Goal: Task Accomplishment & Management: Manage account settings

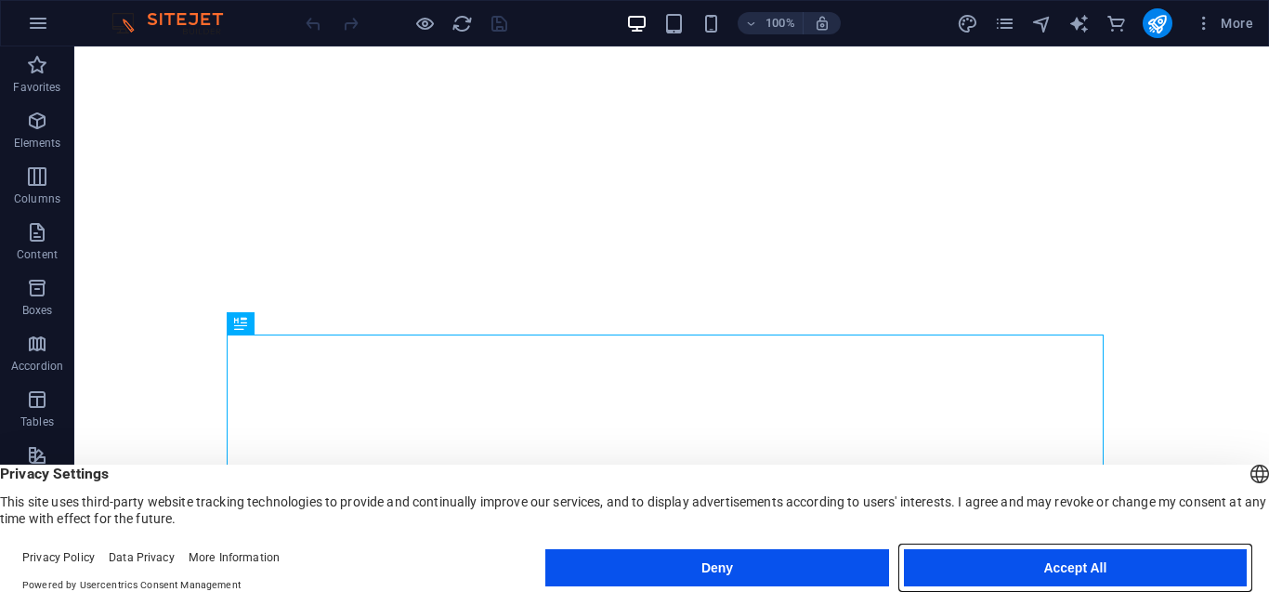
click at [1050, 565] on button "Accept All" at bounding box center [1075, 567] width 343 height 37
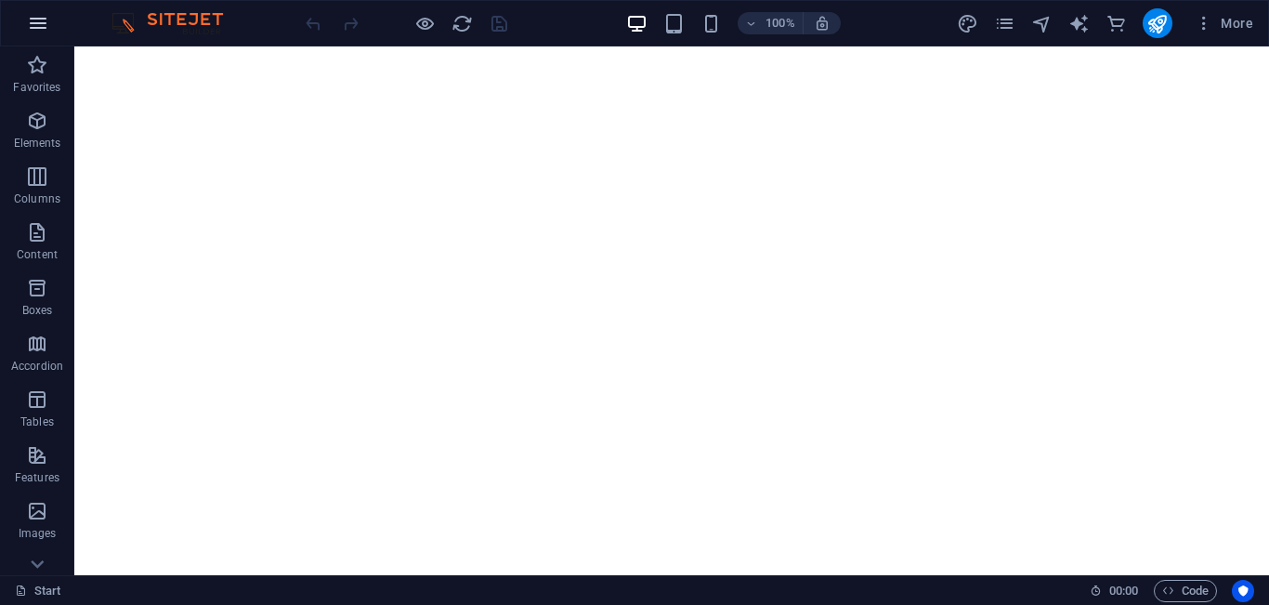
click at [41, 22] on icon "button" at bounding box center [38, 23] width 22 height 22
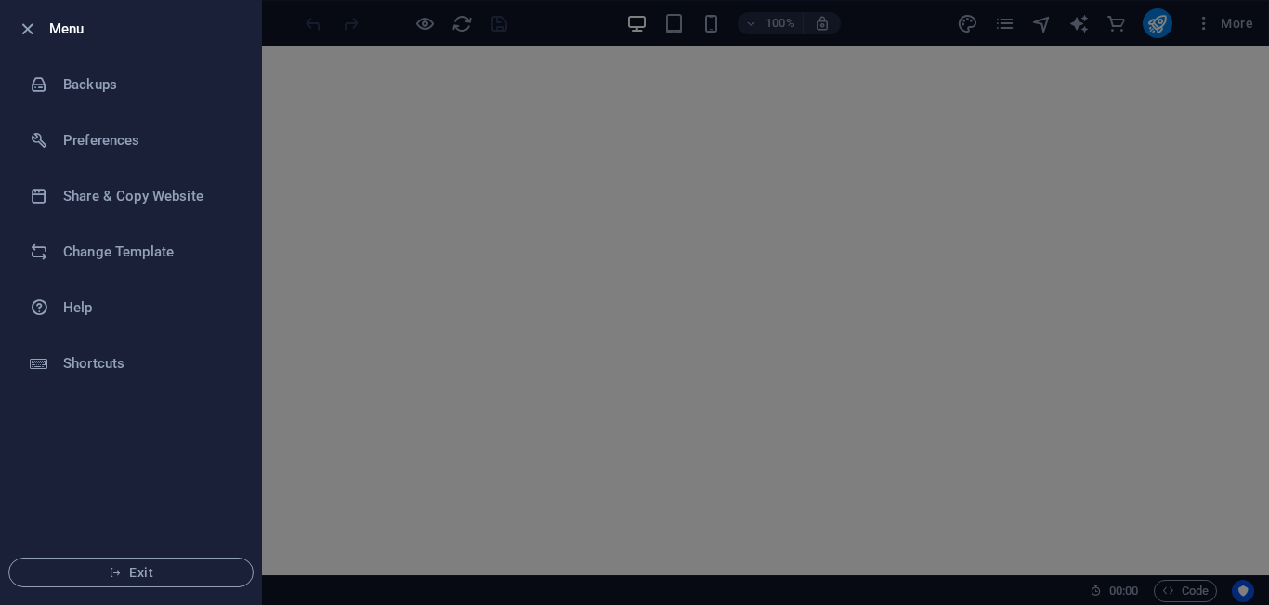
click at [383, 157] on div at bounding box center [634, 302] width 1269 height 605
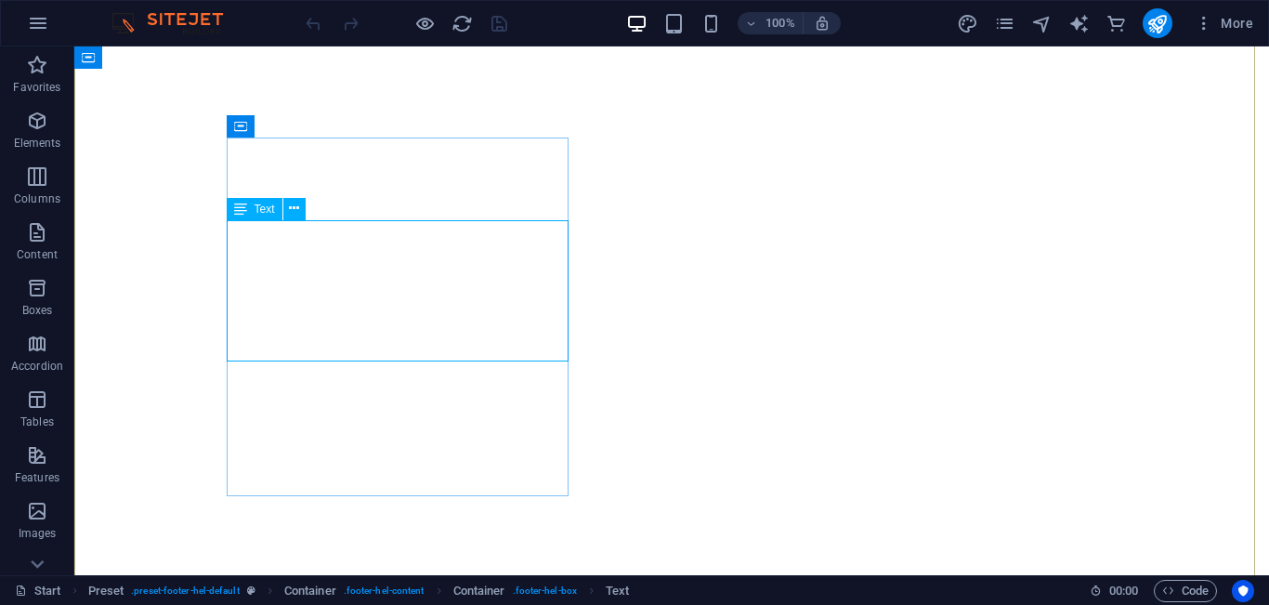
drag, startPoint x: 811, startPoint y: 43, endPoint x: 339, endPoint y: 285, distance: 530.5
click at [339, 285] on div "Drag here to replace the existing content. Press “Ctrl” if you want to create a…" at bounding box center [671, 310] width 1194 height 529
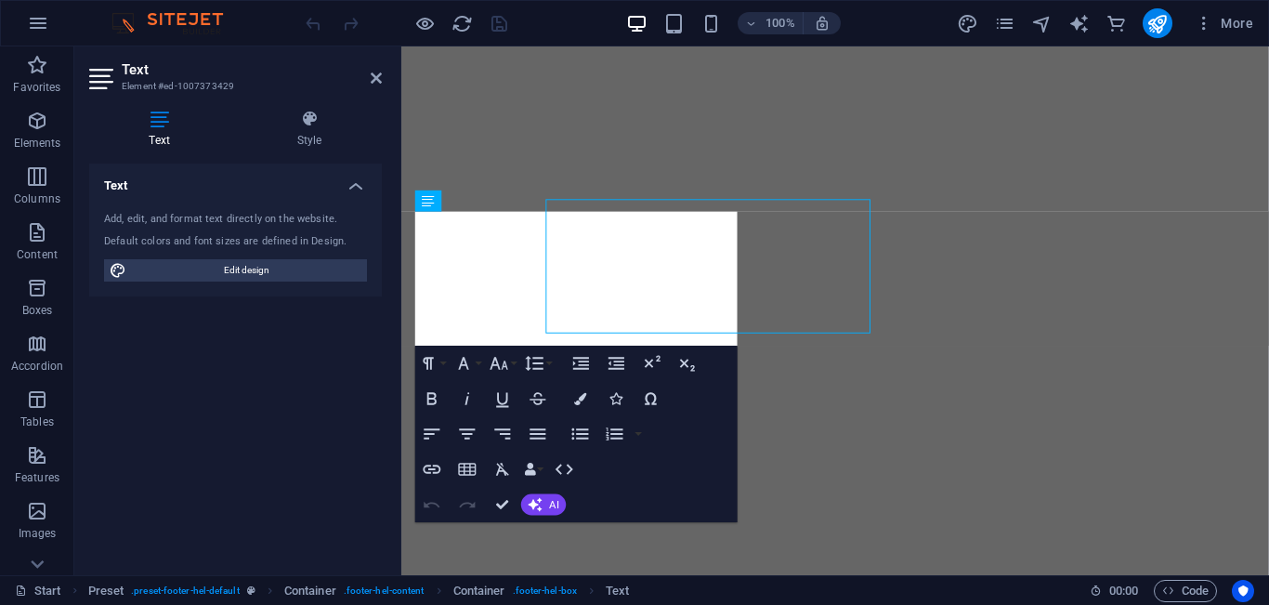
click at [339, 285] on div "Add, edit, and format text directly on the website. Default colors and font siz…" at bounding box center [235, 246] width 293 height 99
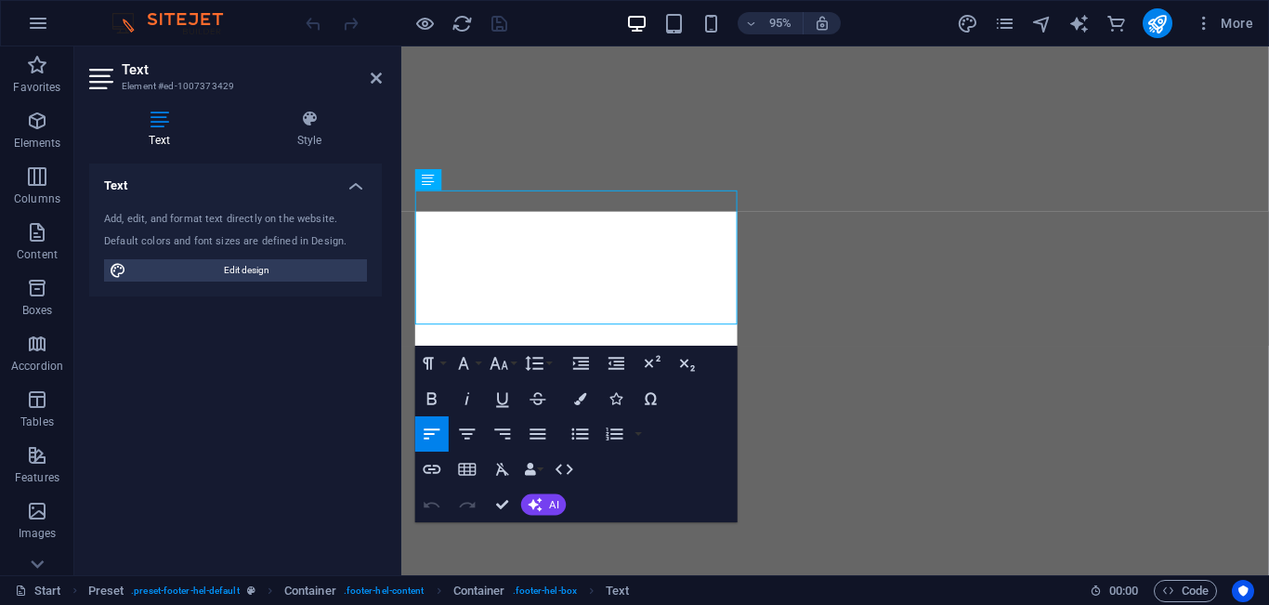
click at [339, 285] on div "Add, edit, and format text directly on the website. Default colors and font siz…" at bounding box center [235, 246] width 293 height 99
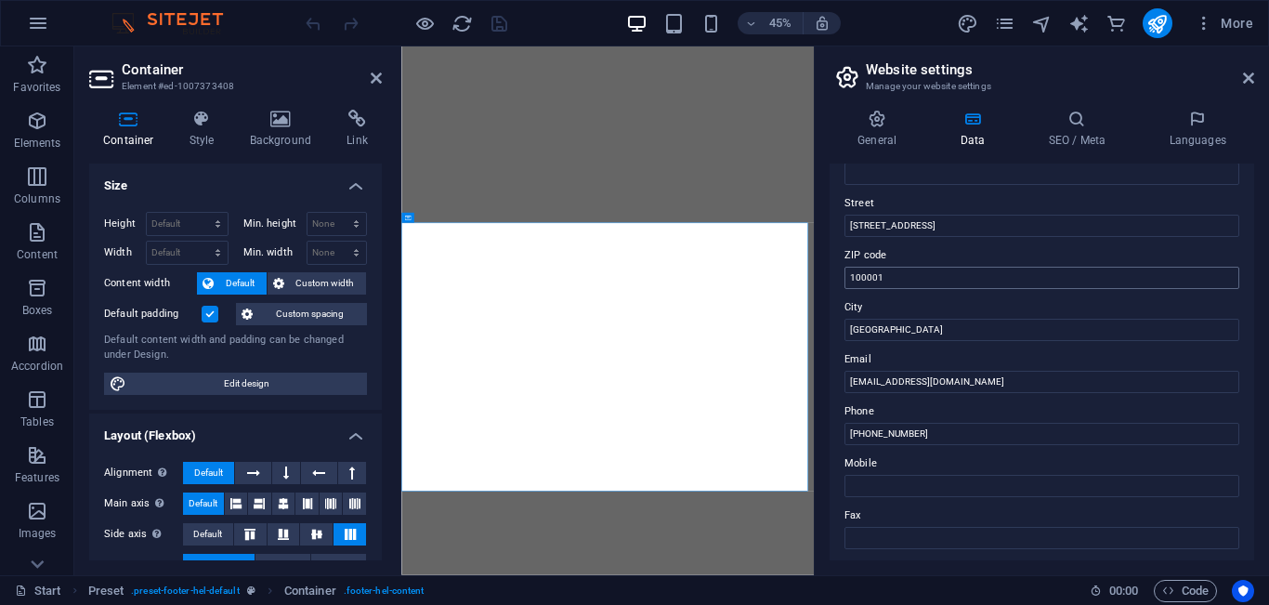
scroll to position [182, 0]
click at [924, 437] on input "[PHONE_NUMBER]" at bounding box center [1041, 432] width 395 height 22
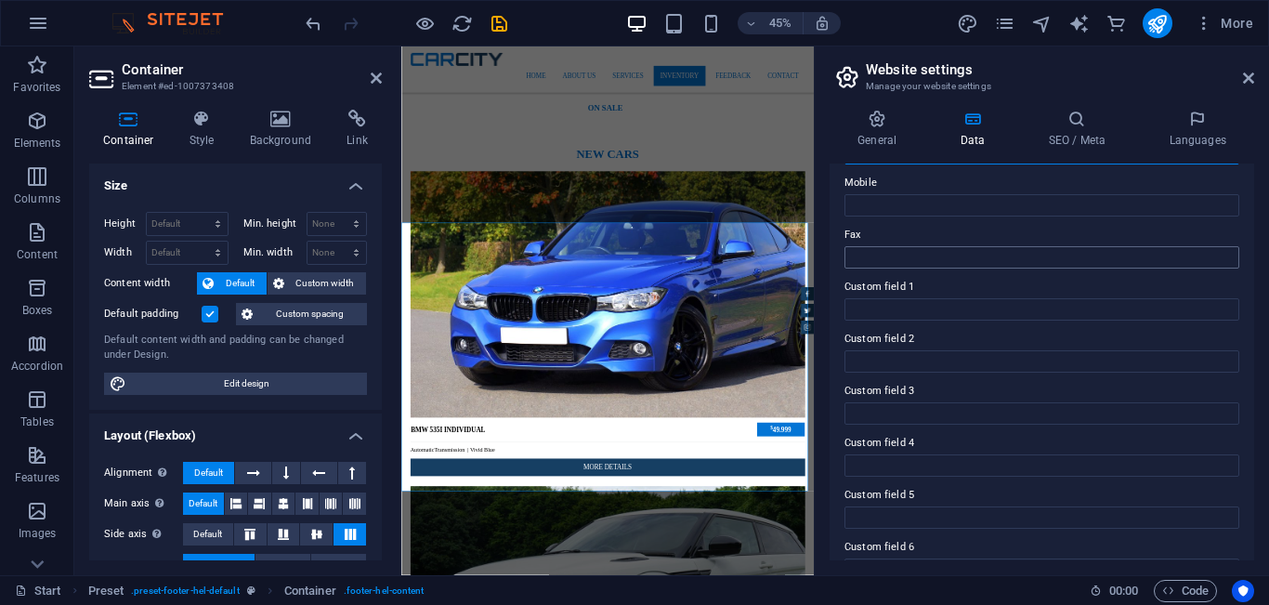
scroll to position [496, 0]
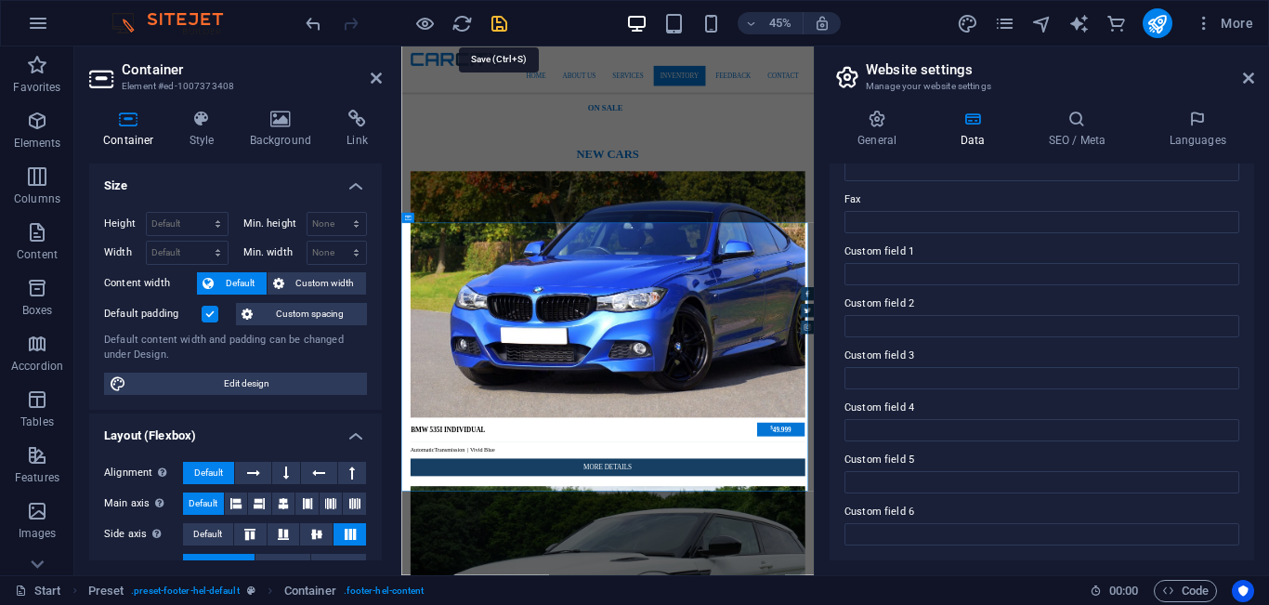
type input "[PHONE_NUMBER]"
click at [503, 19] on icon "save" at bounding box center [499, 23] width 21 height 21
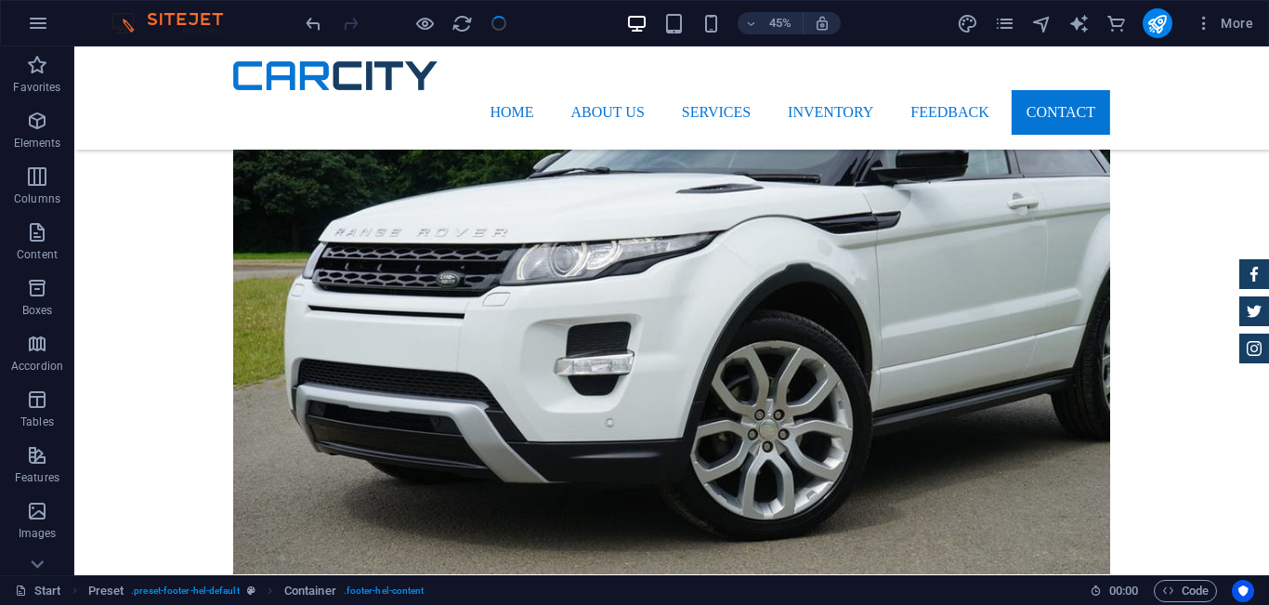
scroll to position [6348, 0]
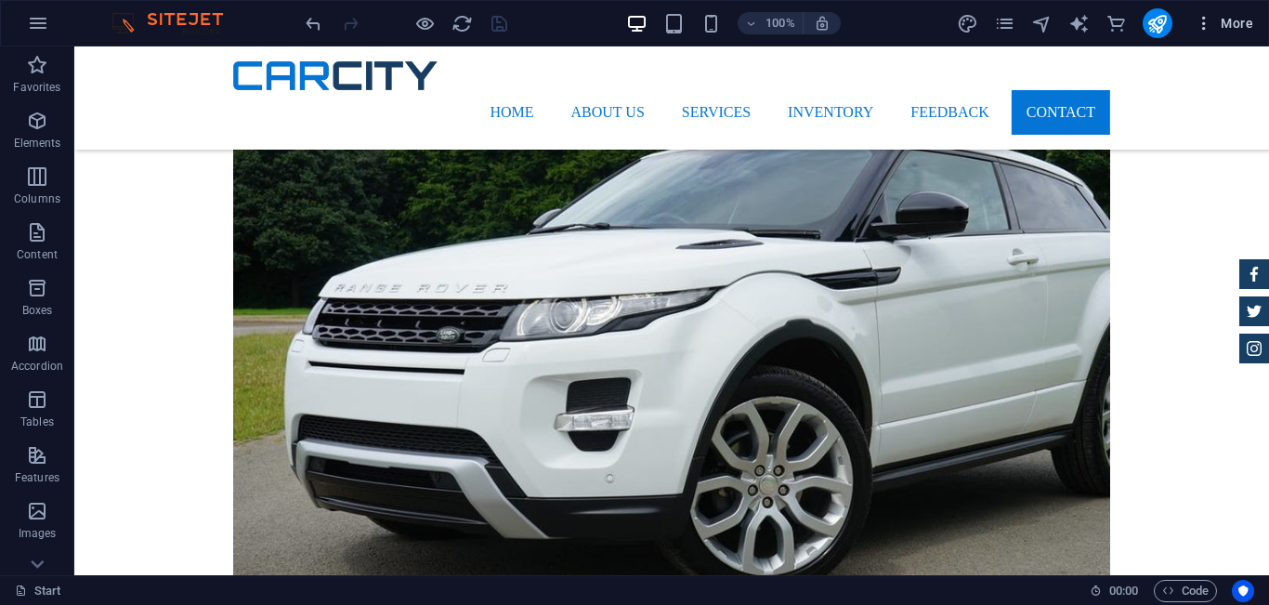
click at [1208, 13] on button "More" at bounding box center [1223, 23] width 73 height 30
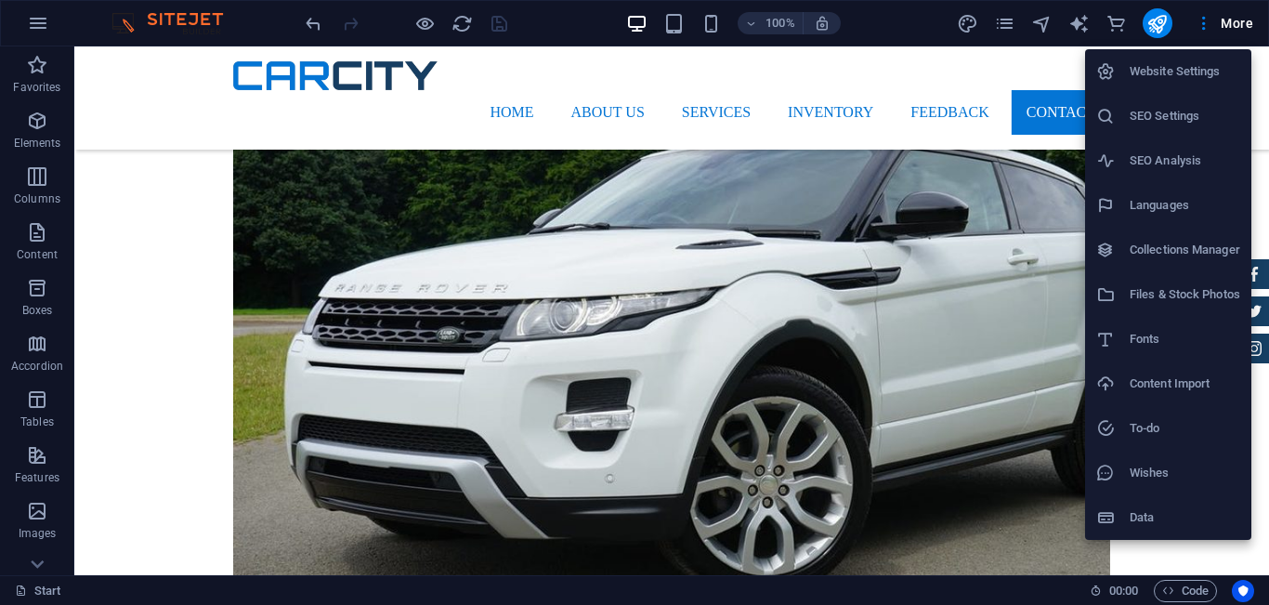
click at [975, 299] on div at bounding box center [634, 302] width 1269 height 605
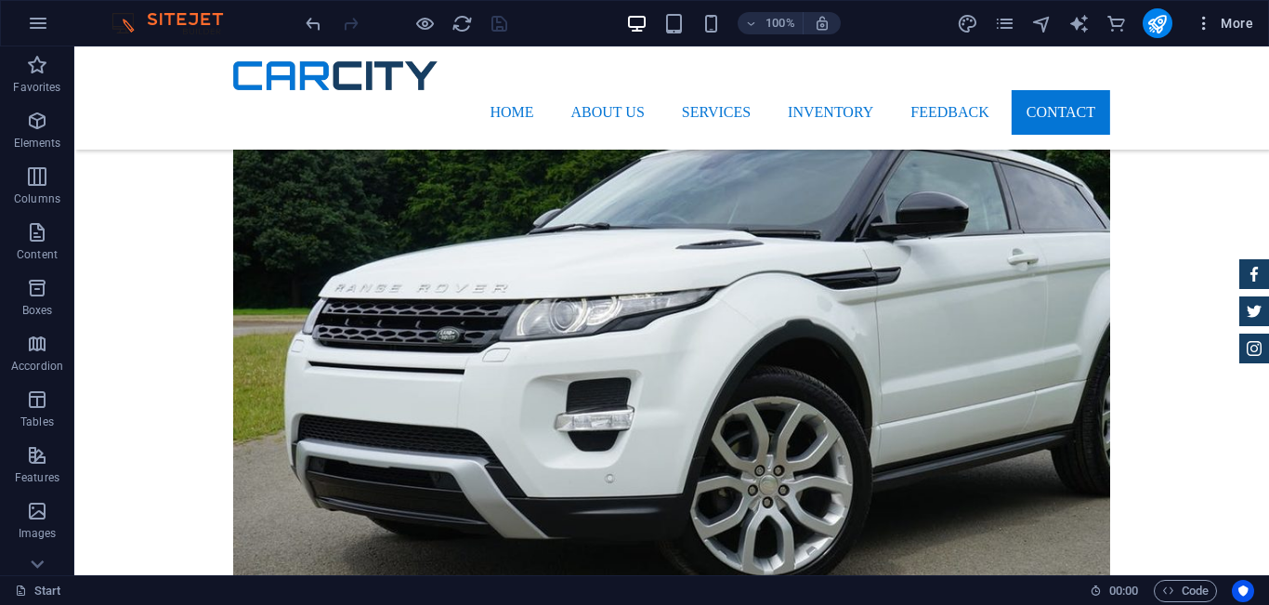
click at [1198, 23] on icon "button" at bounding box center [1203, 23] width 19 height 19
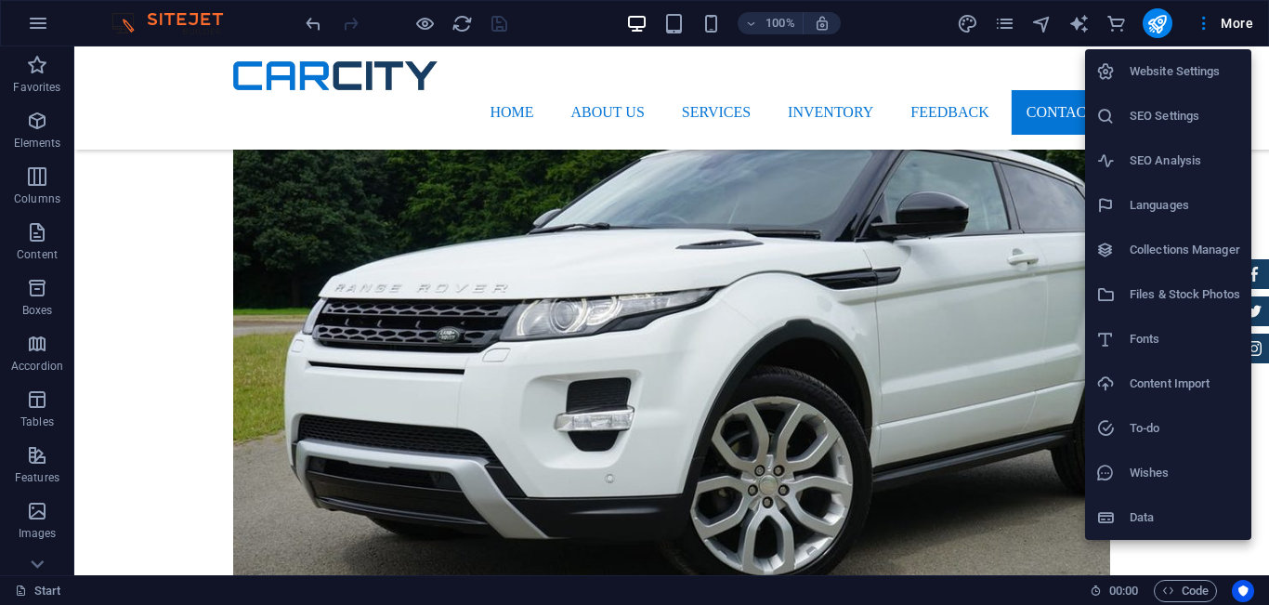
click at [1183, 80] on h6 "Website Settings" at bounding box center [1184, 71] width 111 height 22
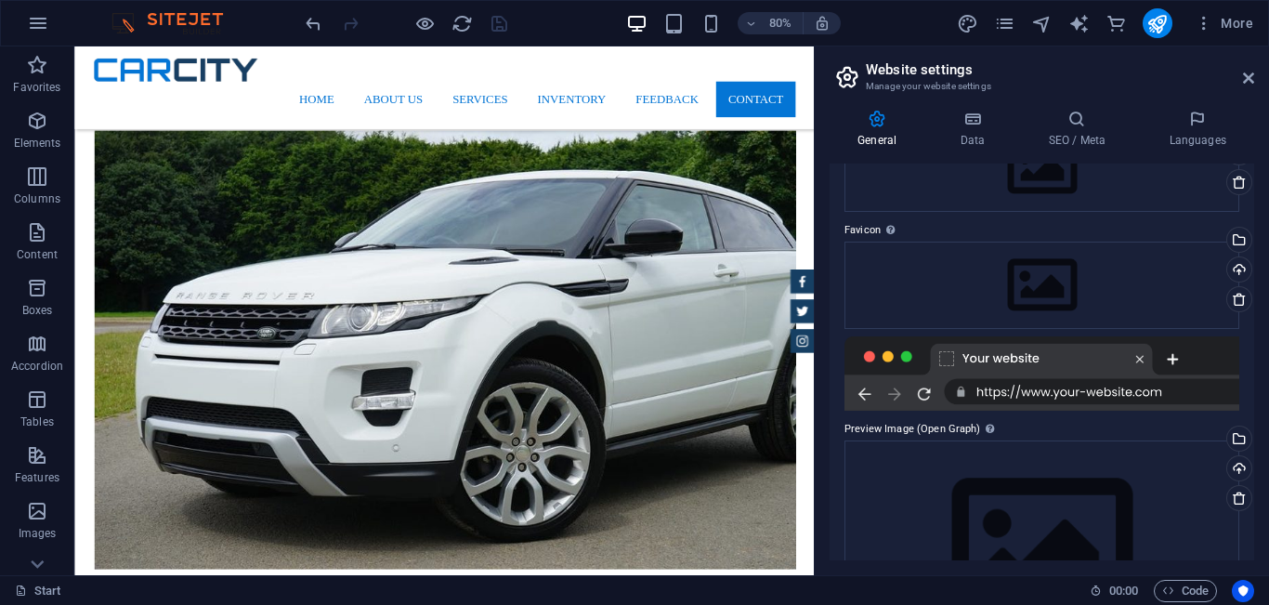
scroll to position [237, 0]
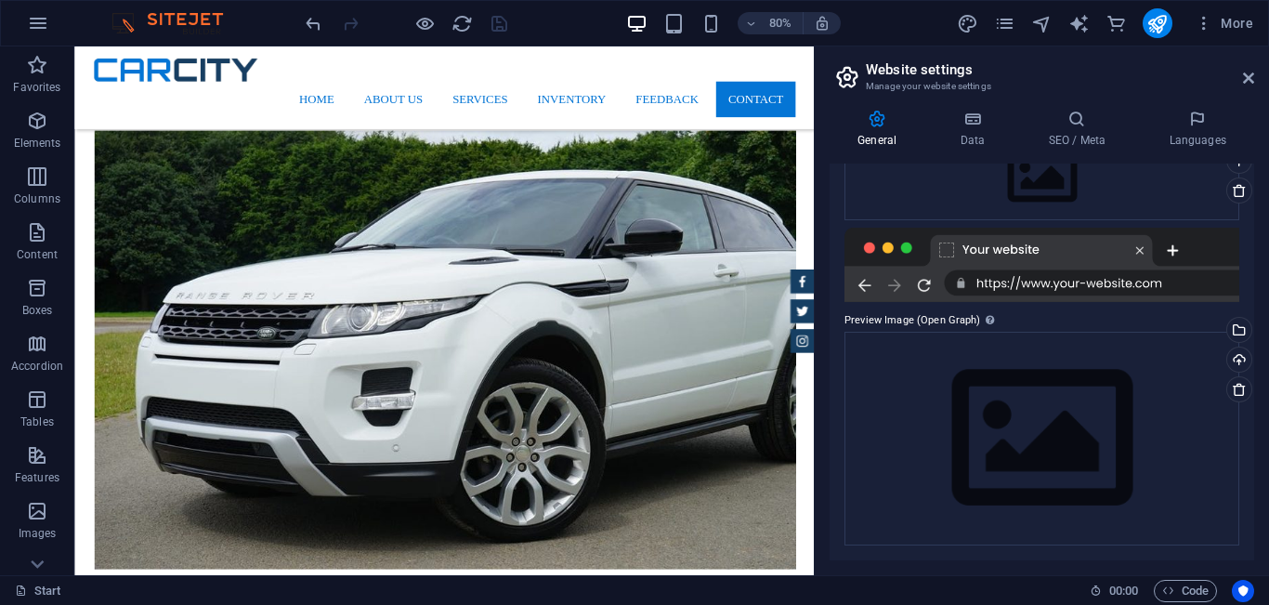
click at [494, 20] on div at bounding box center [406, 23] width 208 height 30
click at [38, 17] on icon "button" at bounding box center [38, 23] width 22 height 22
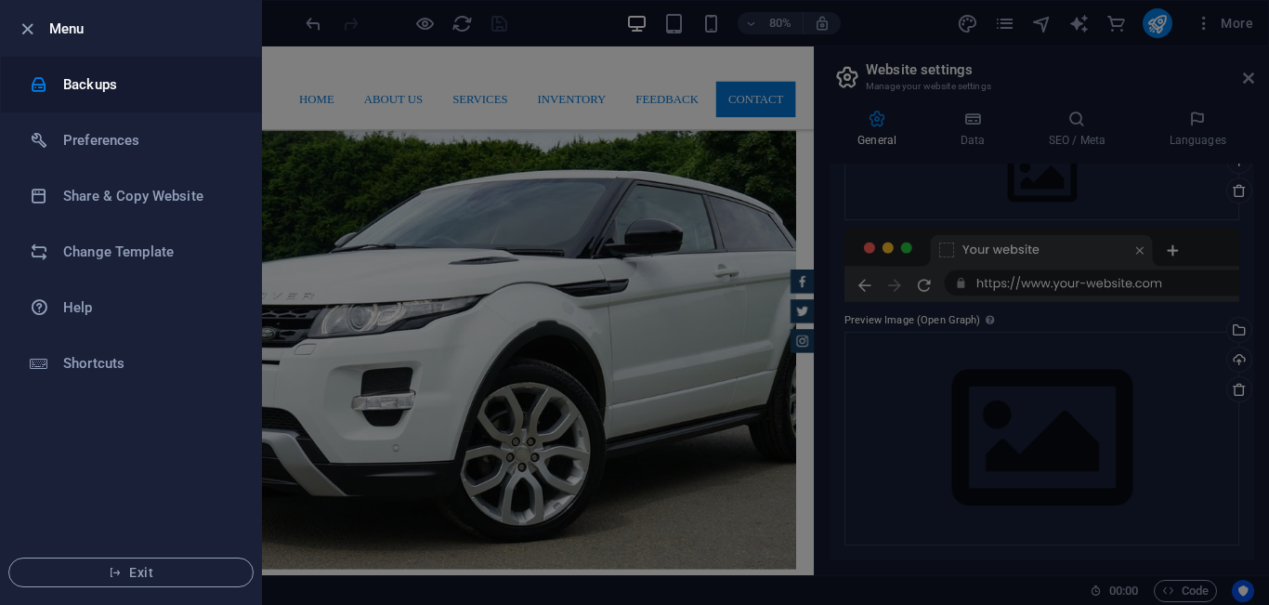
click at [157, 90] on h6 "Backups" at bounding box center [149, 84] width 172 height 22
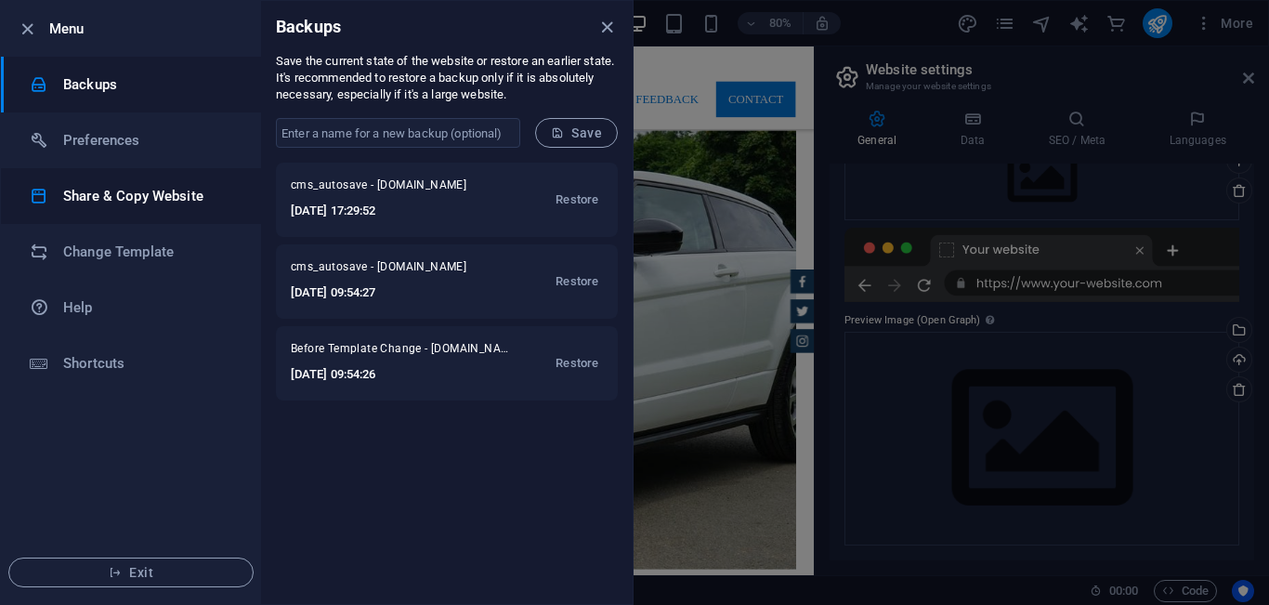
click at [177, 201] on h6 "Share & Copy Website" at bounding box center [149, 196] width 172 height 22
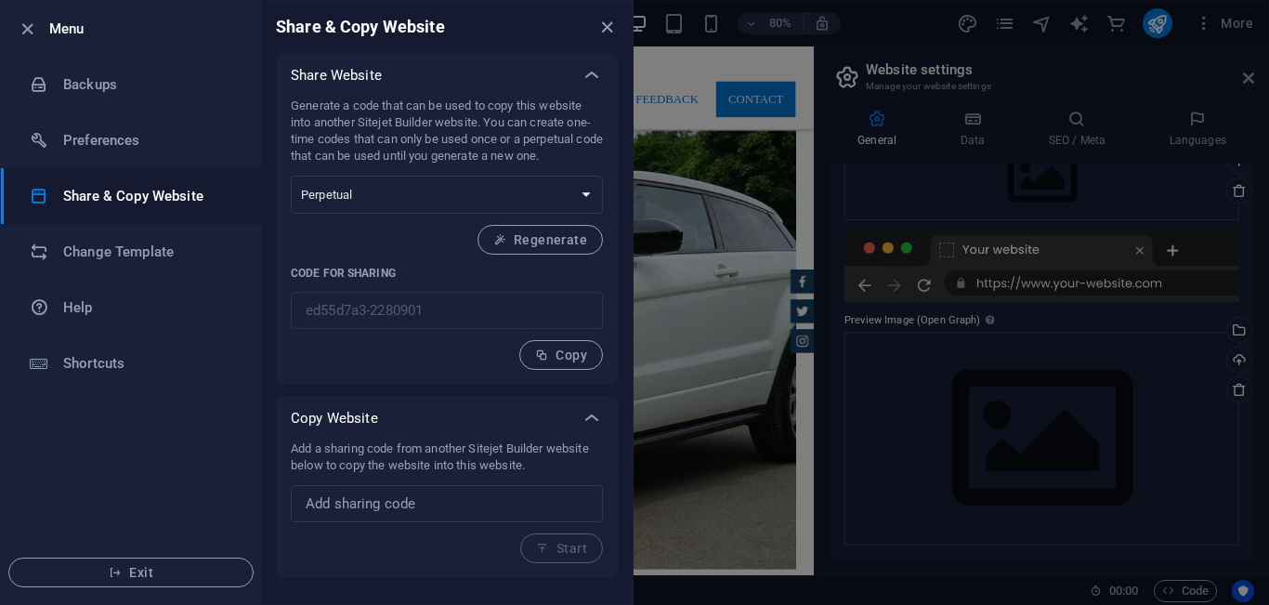
click at [735, 218] on div at bounding box center [634, 302] width 1269 height 605
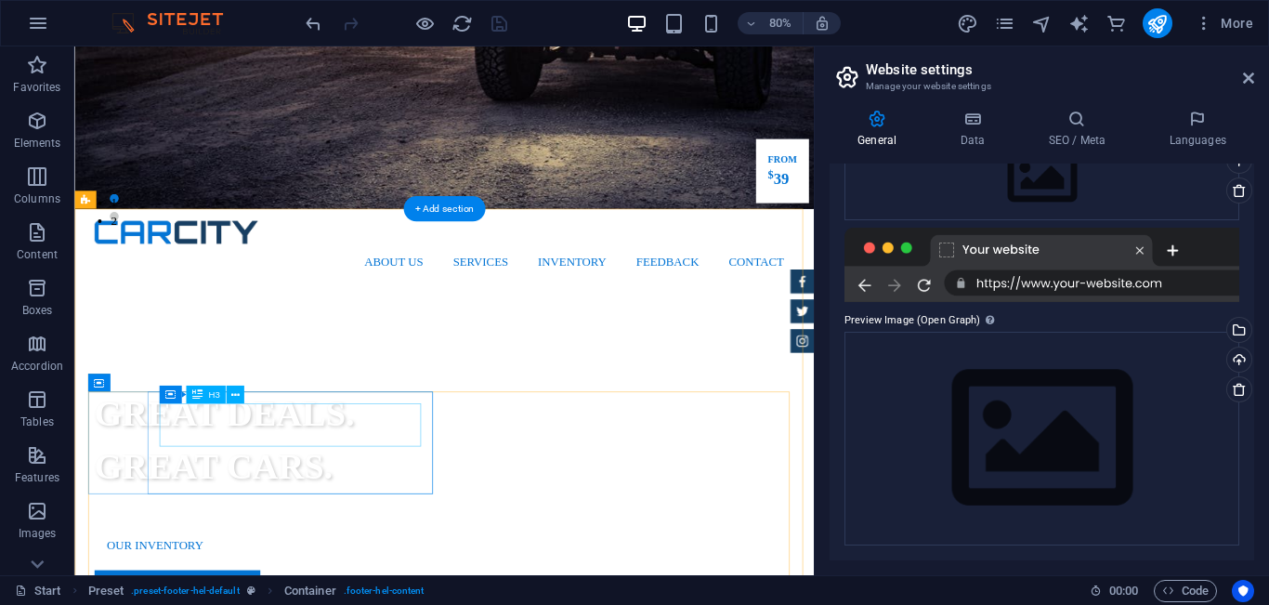
scroll to position [0, 0]
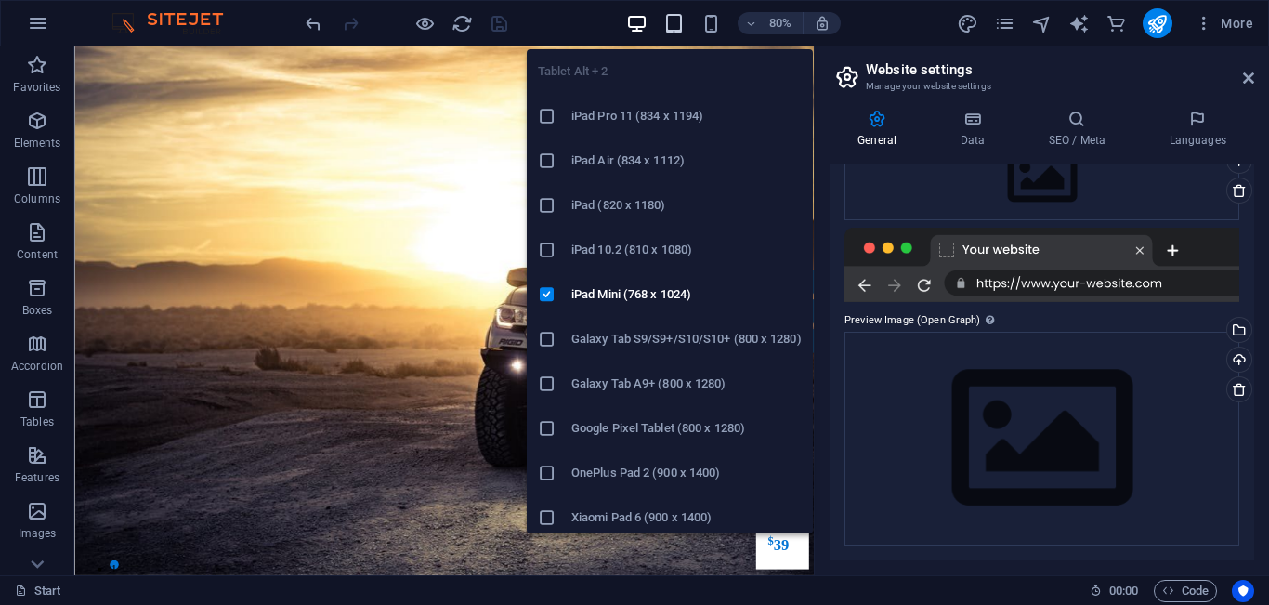
click at [679, 16] on icon "button" at bounding box center [673, 23] width 21 height 21
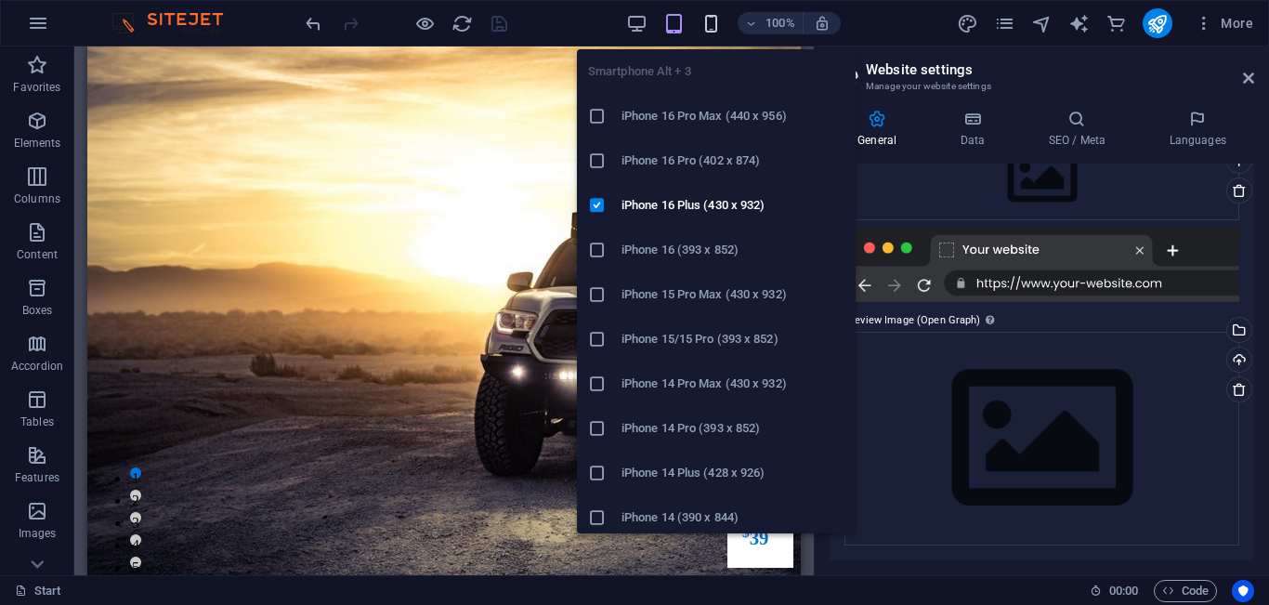
click at [710, 24] on icon "button" at bounding box center [710, 23] width 21 height 21
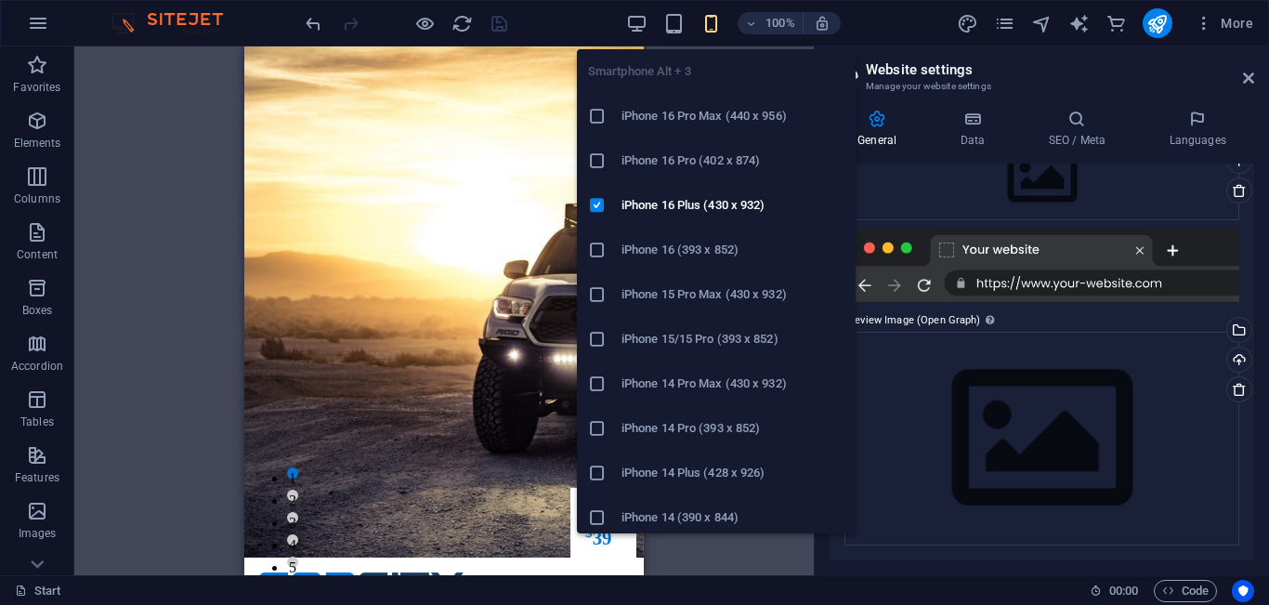
click at [696, 324] on li "iPhone 15/15 Pro (393 x 852)" at bounding box center [716, 339] width 279 height 45
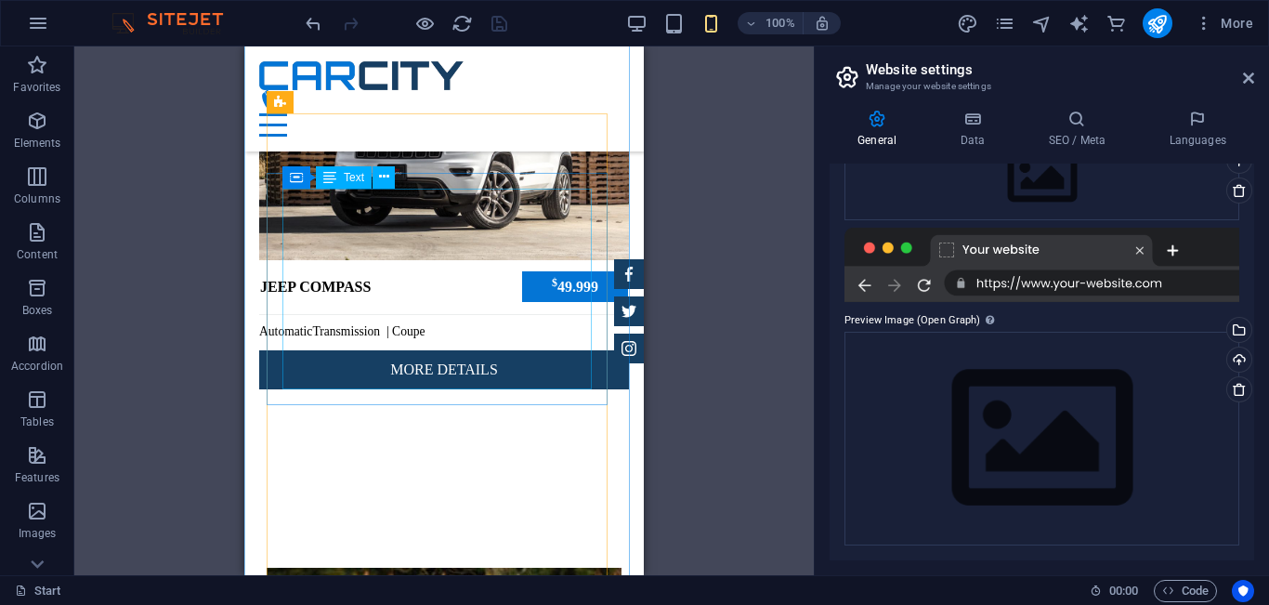
scroll to position [7249, 0]
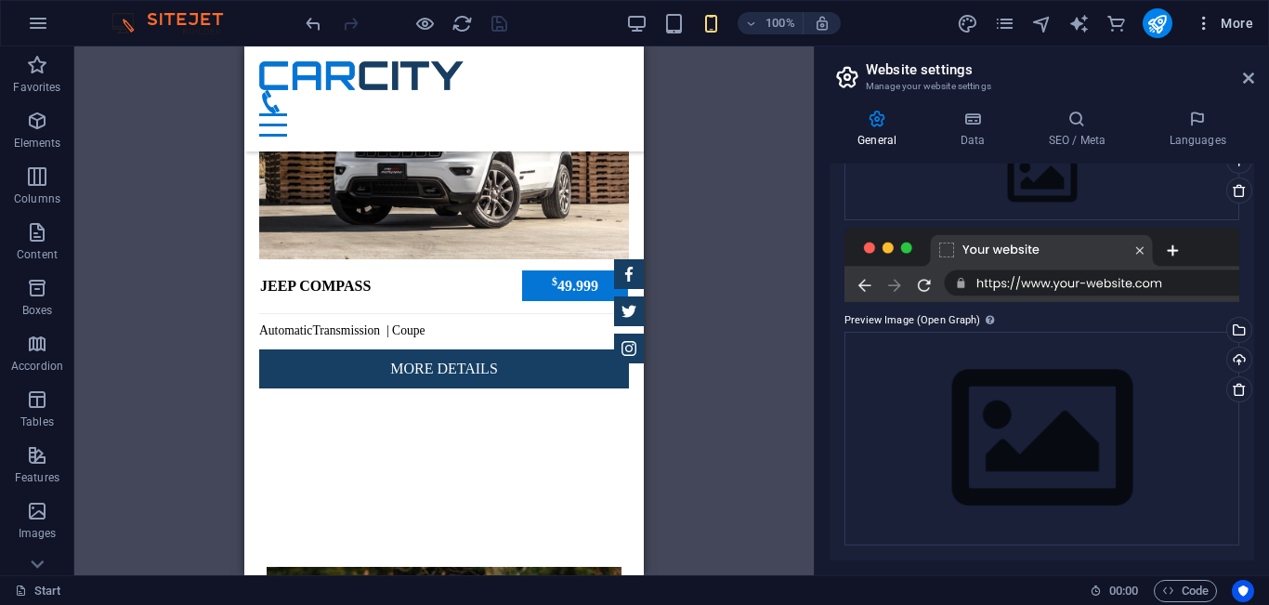
click at [1204, 14] on icon "button" at bounding box center [1203, 23] width 19 height 19
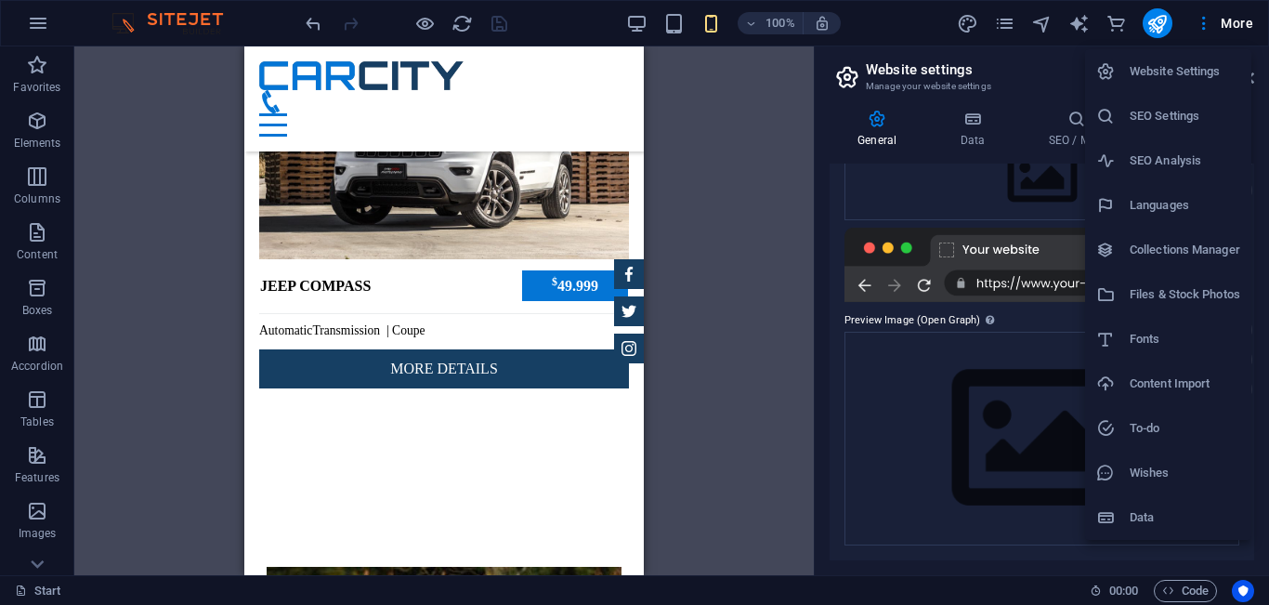
click at [727, 191] on div at bounding box center [634, 302] width 1269 height 605
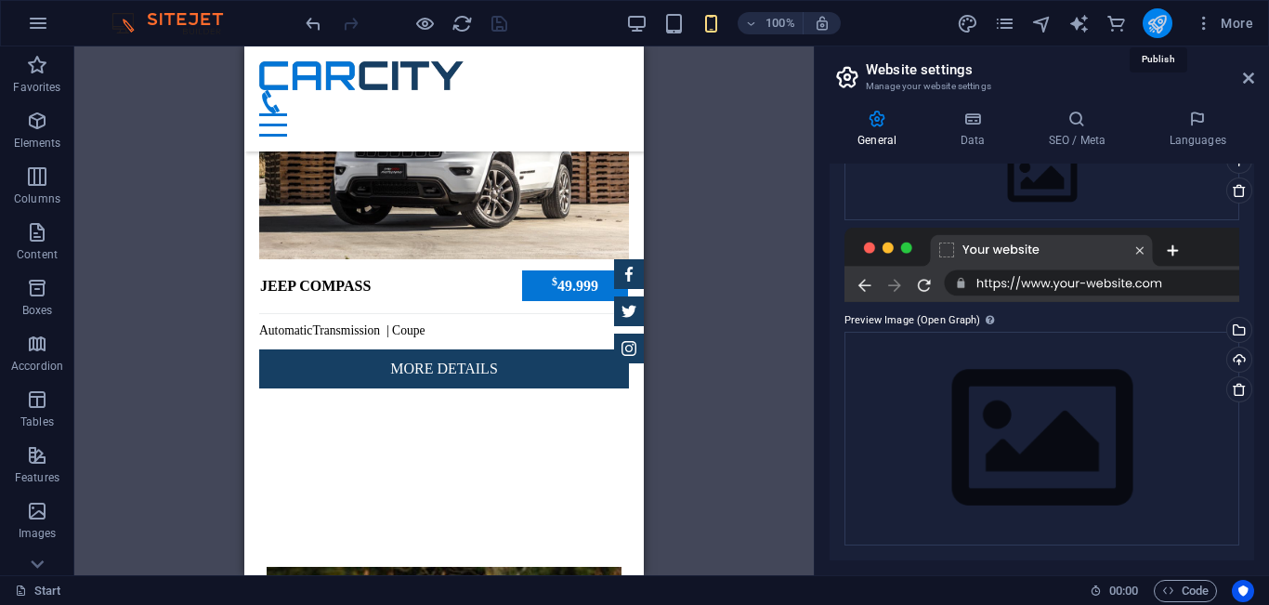
click at [1161, 21] on icon "publish" at bounding box center [1156, 23] width 21 height 21
